Goal: Transaction & Acquisition: Purchase product/service

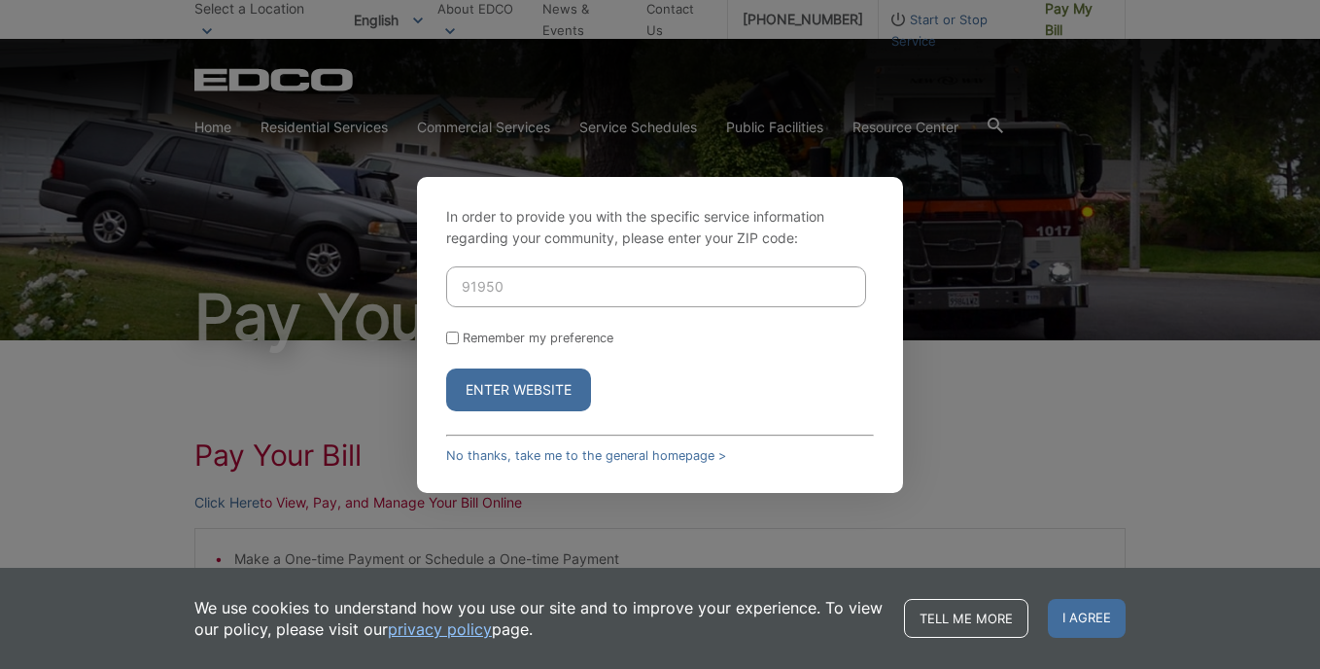
type input "91950"
click at [490, 390] on button "Enter Website" at bounding box center [518, 389] width 145 height 43
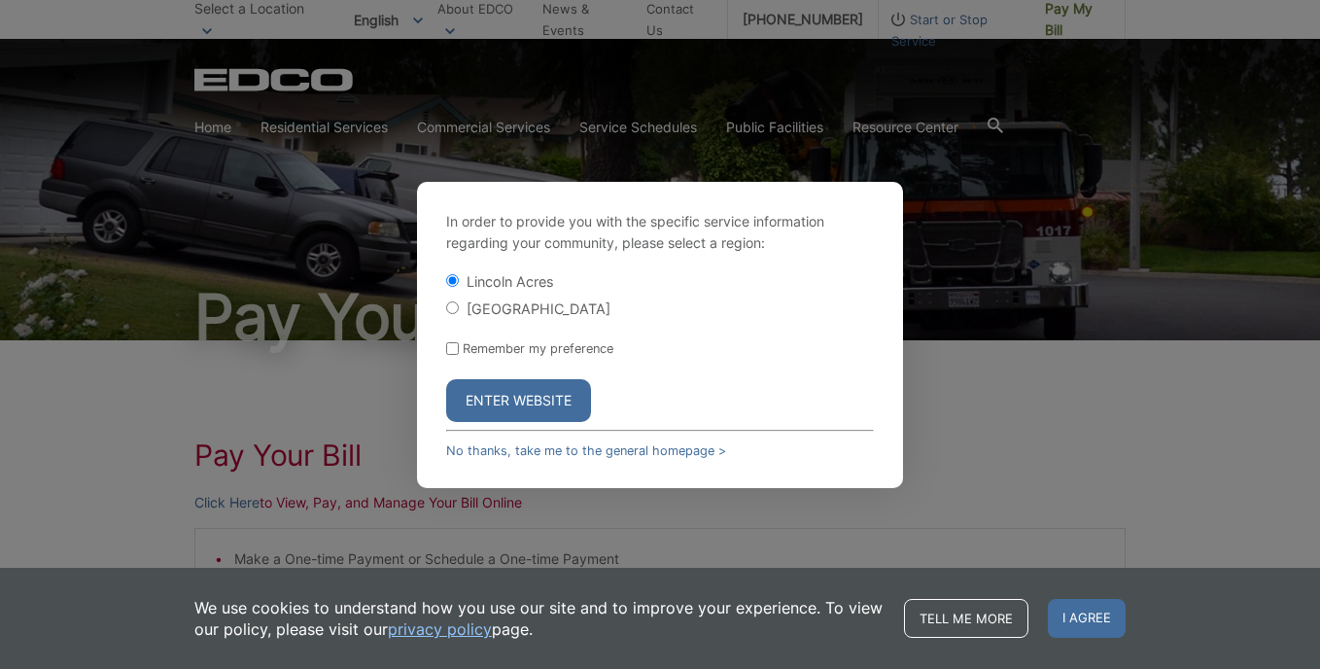
click at [453, 301] on input "[GEOGRAPHIC_DATA]" at bounding box center [452, 307] width 13 height 13
radio input "true"
click at [496, 408] on button "Enter Website" at bounding box center [518, 400] width 145 height 43
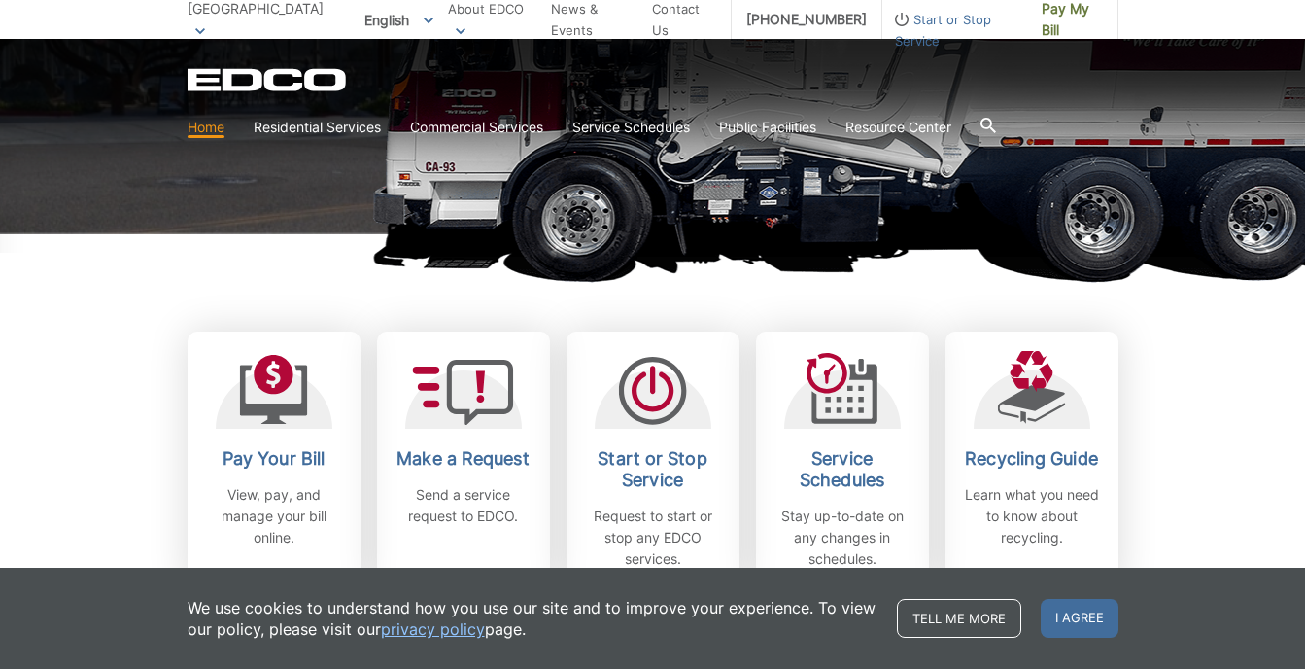
scroll to position [389, 0]
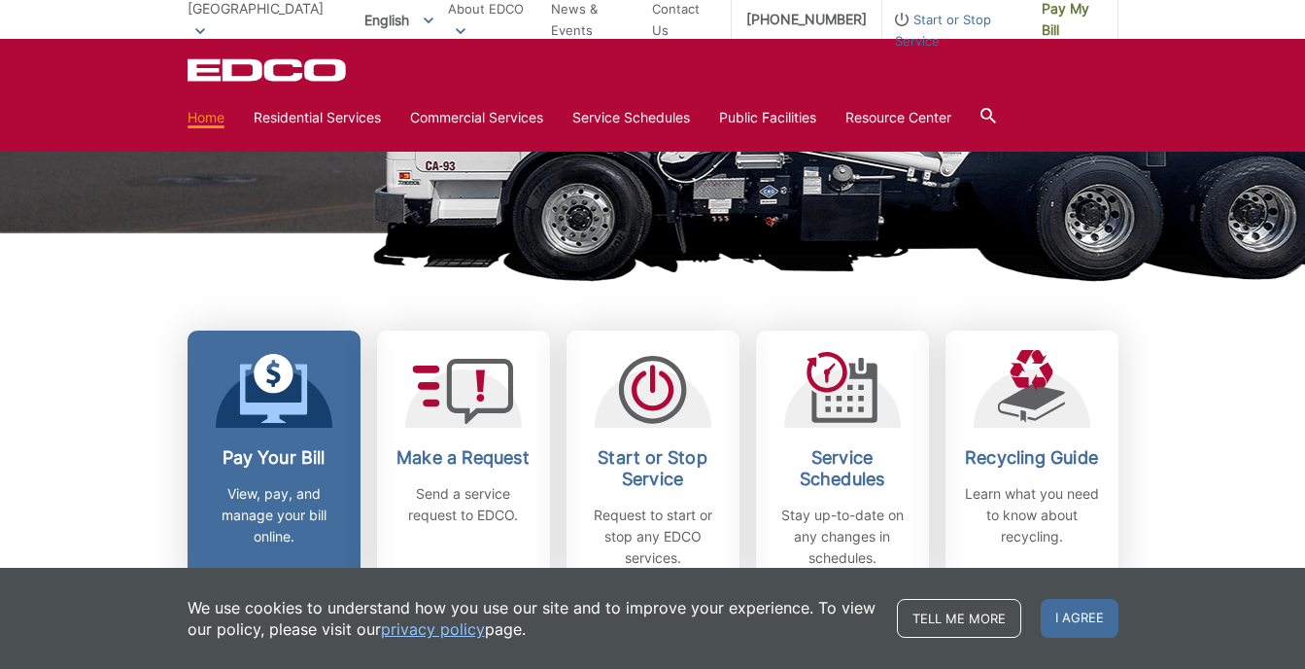
click at [222, 463] on h2 "Pay Your Bill" at bounding box center [274, 457] width 144 height 21
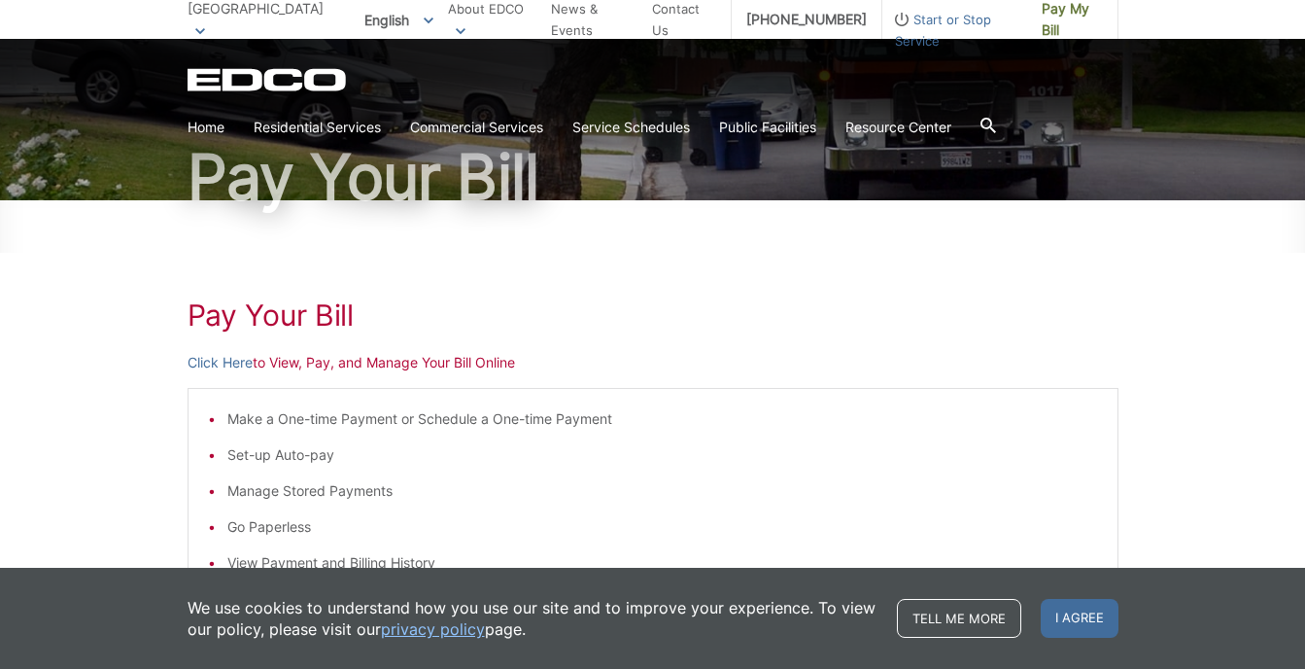
scroll to position [146, 0]
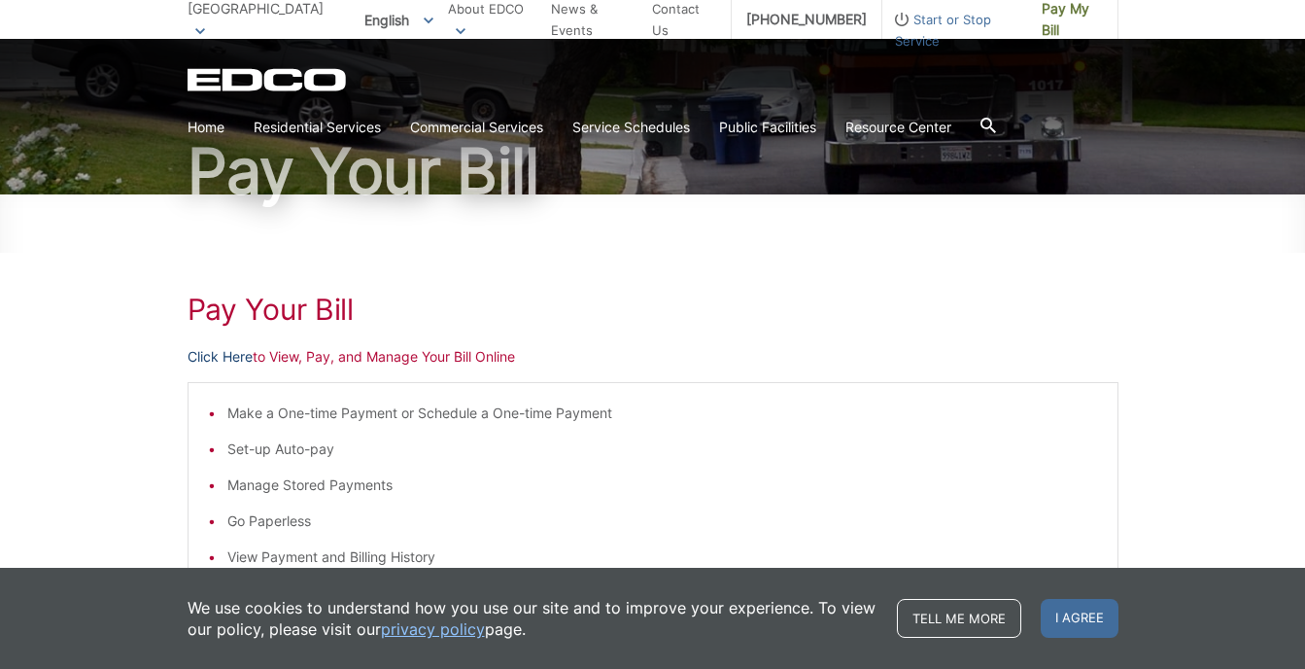
click at [215, 362] on link "Click Here" at bounding box center [220, 356] width 65 height 21
